Goal: Task Accomplishment & Management: Manage account settings

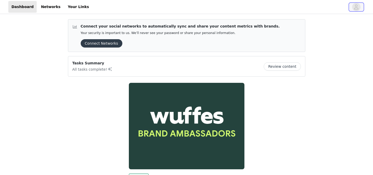
click at [350, 9] on button "button" at bounding box center [356, 7] width 15 height 8
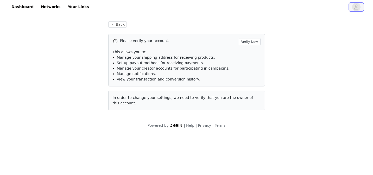
click at [356, 8] on icon "avatar" at bounding box center [356, 7] width 5 height 8
click at [251, 39] on button "Verify Now" at bounding box center [250, 41] width 22 height 7
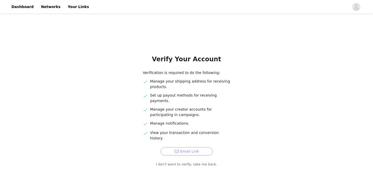
click at [174, 148] on button "Email Link" at bounding box center [187, 152] width 52 height 8
